Goal: Navigation & Orientation: Find specific page/section

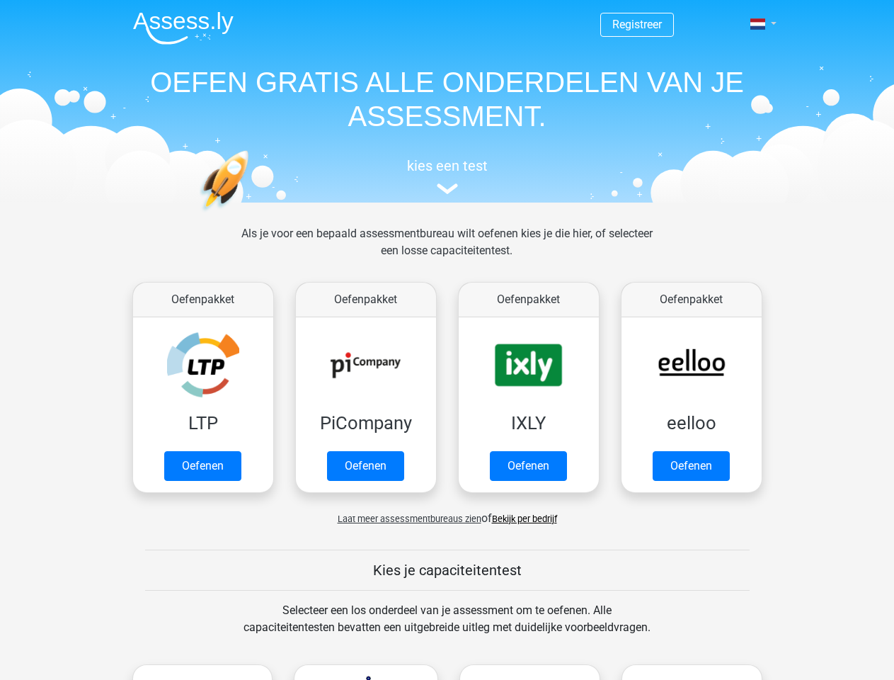
click at [759, 24] on span at bounding box center [758, 23] width 15 height 11
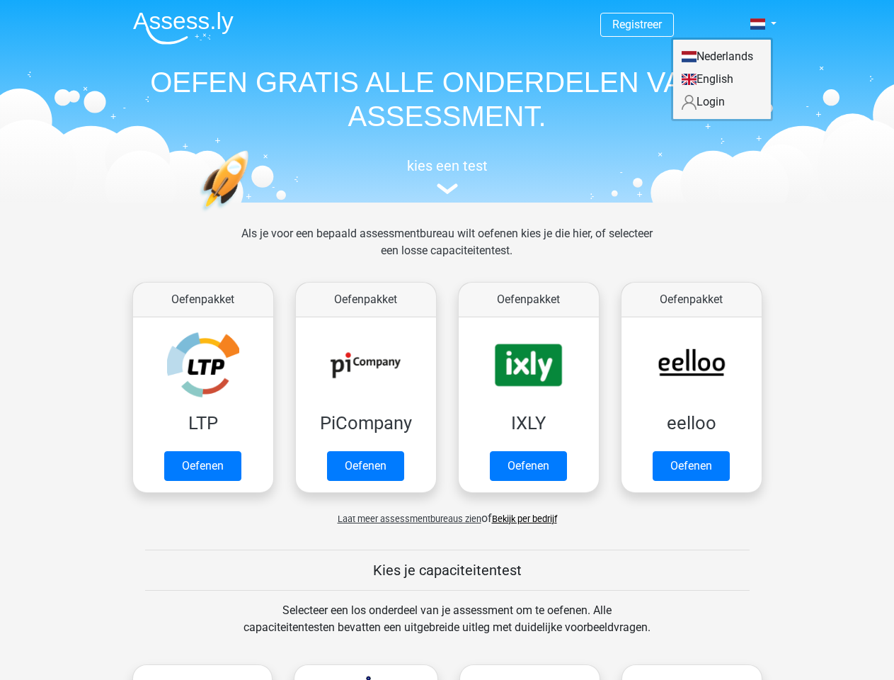
click at [406, 518] on span "Laat meer assessmentbureaus zien" at bounding box center [410, 518] width 144 height 11
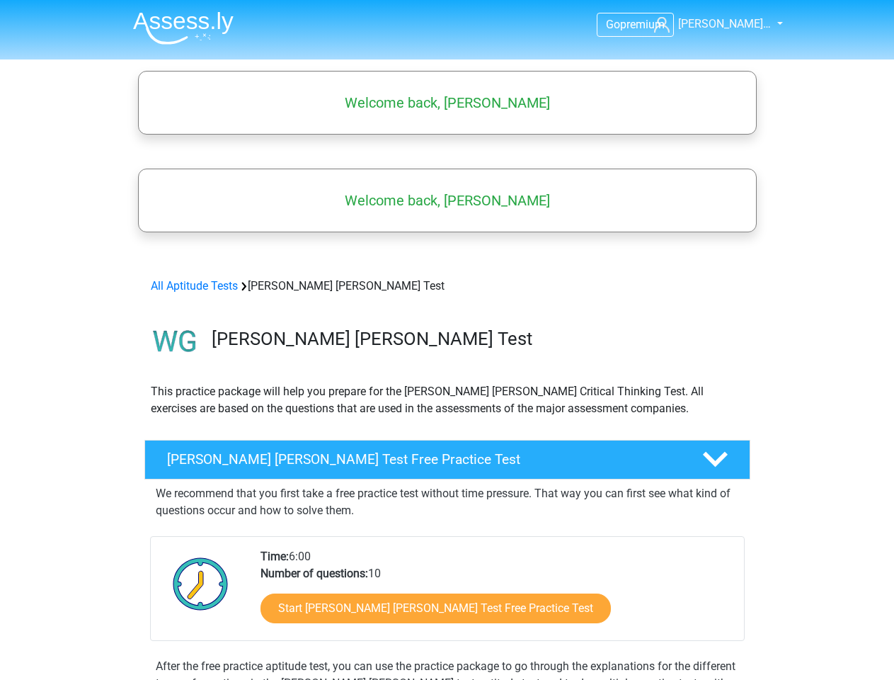
click at [720, 24] on span "[PERSON_NAME]…" at bounding box center [724, 23] width 93 height 13
